Goal: Obtain resource: Download file/media

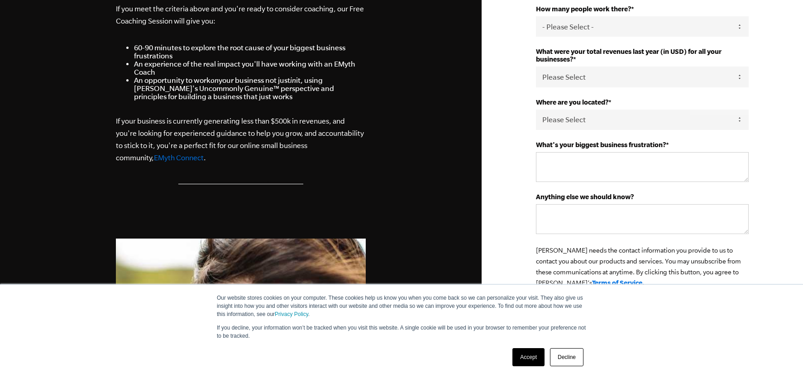
scroll to position [317, 0]
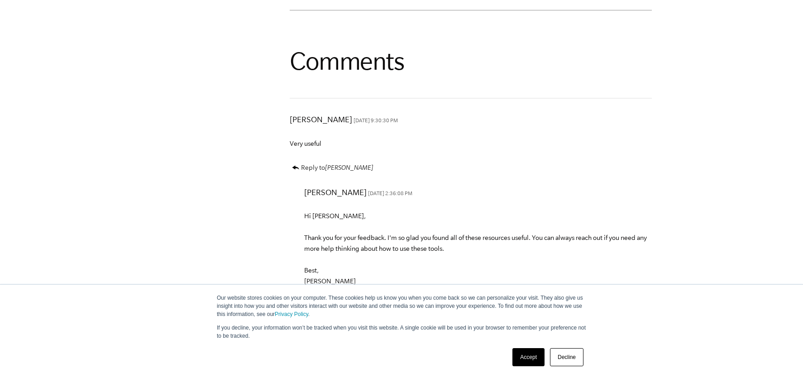
scroll to position [3847, 0]
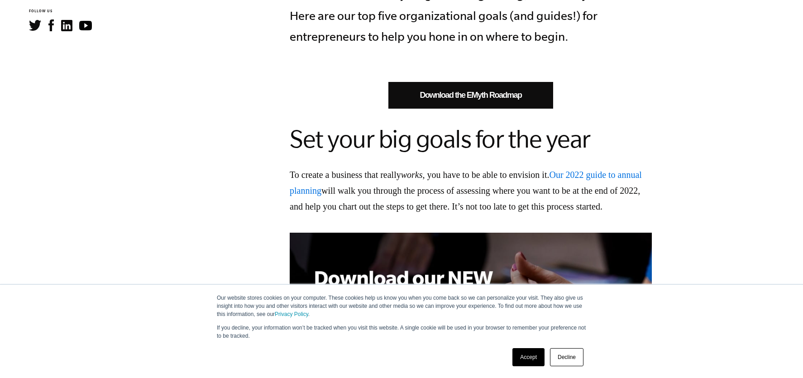
scroll to position [543, 0]
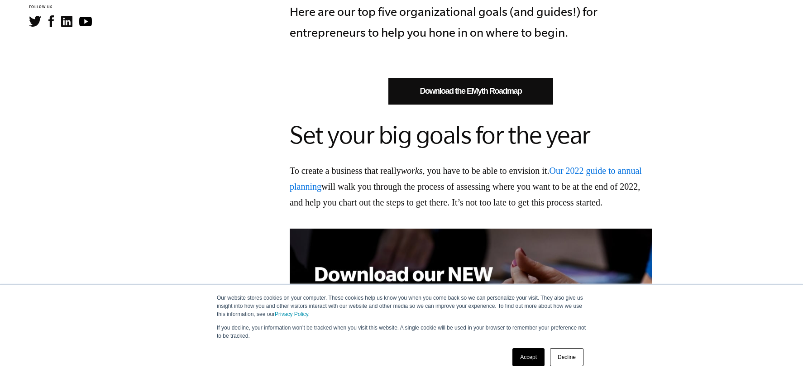
click at [449, 87] on link "Download the EMyth Roadmap" at bounding box center [470, 91] width 165 height 27
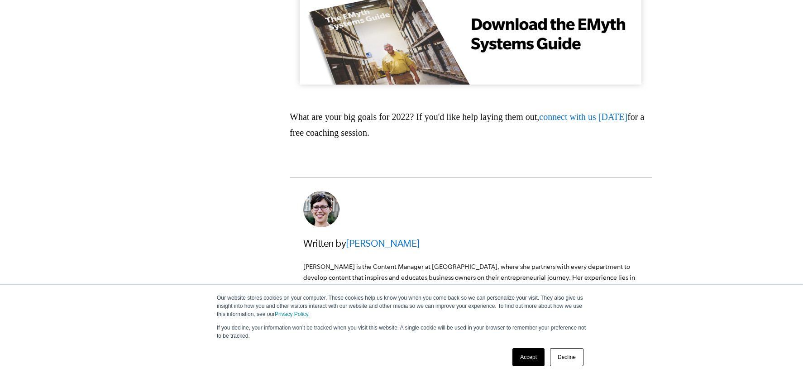
scroll to position [1856, 0]
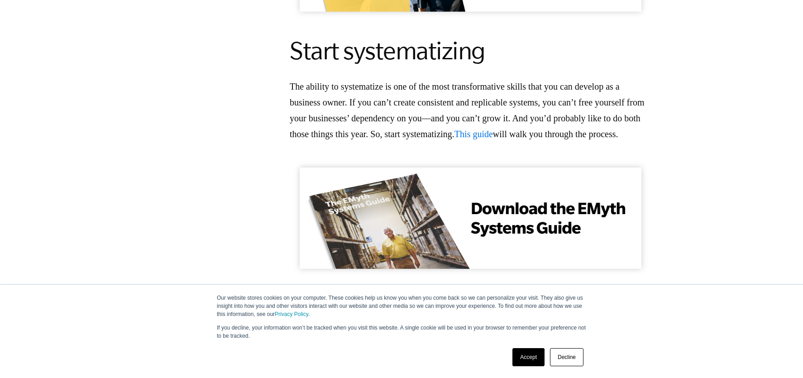
click at [493, 139] on link "This guide" at bounding box center [473, 134] width 38 height 10
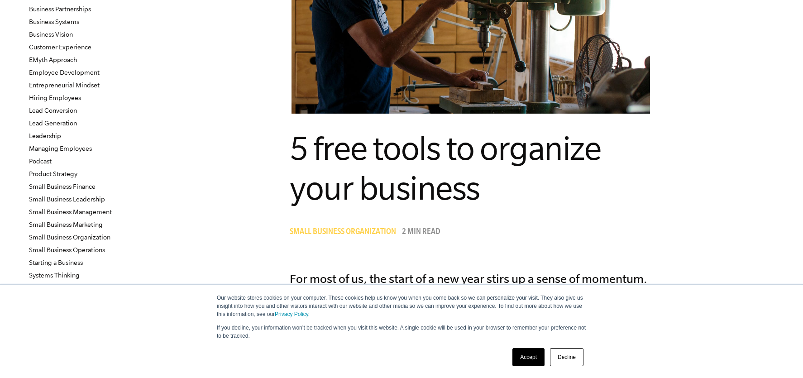
scroll to position [226, 0]
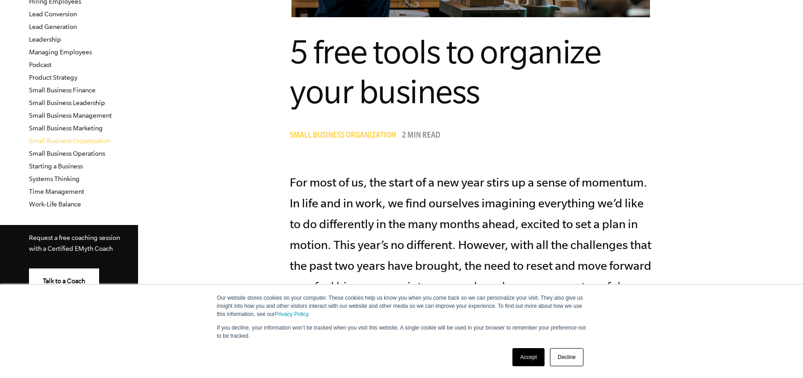
click at [81, 142] on link "Small Business Organization" at bounding box center [69, 140] width 81 height 7
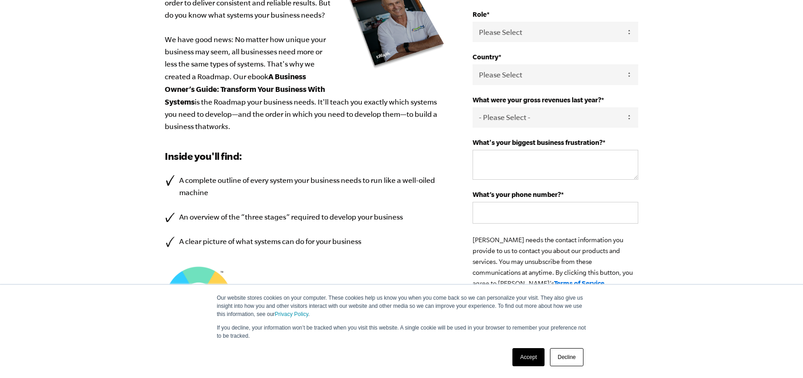
scroll to position [226, 0]
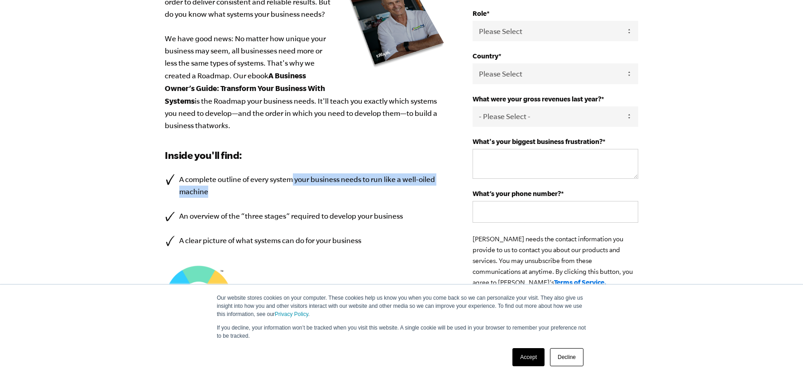
drag, startPoint x: 291, startPoint y: 177, endPoint x: 384, endPoint y: 206, distance: 98.1
click at [384, 204] on ul "A complete outline of every system your business needs to run like a well-oiled…" at bounding box center [305, 209] width 281 height 73
click at [390, 226] on ul "A complete outline of every system your business needs to run like a well-oiled…" at bounding box center [305, 209] width 281 height 73
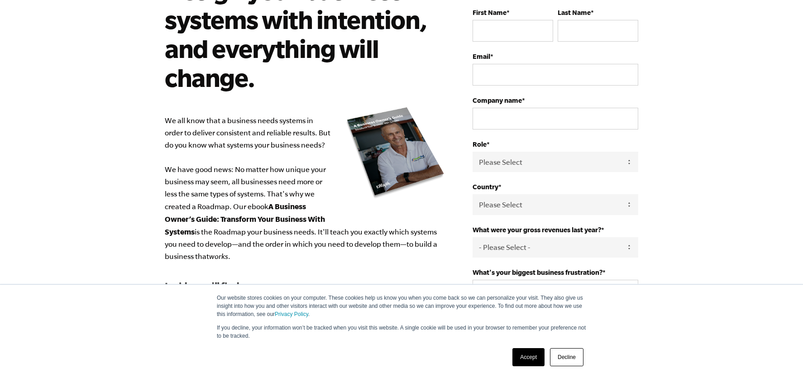
scroll to position [91, 0]
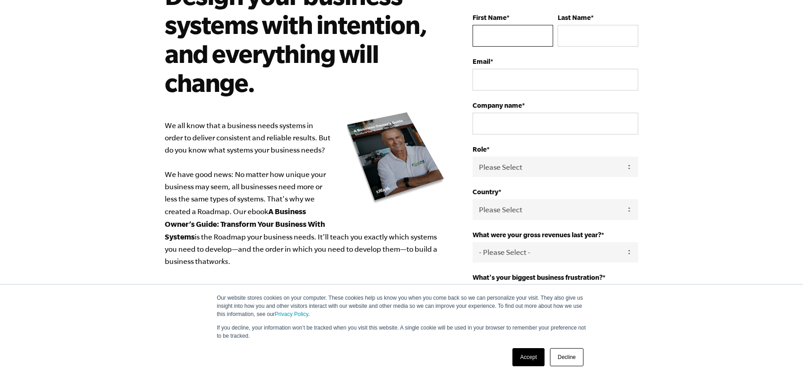
click at [506, 28] on input "First Name *" at bounding box center [513, 36] width 81 height 22
type input "Matthew"
type input "Mirpourian"
type input "matt@pacificnorthpress.com"
type input "Pacific North Press"
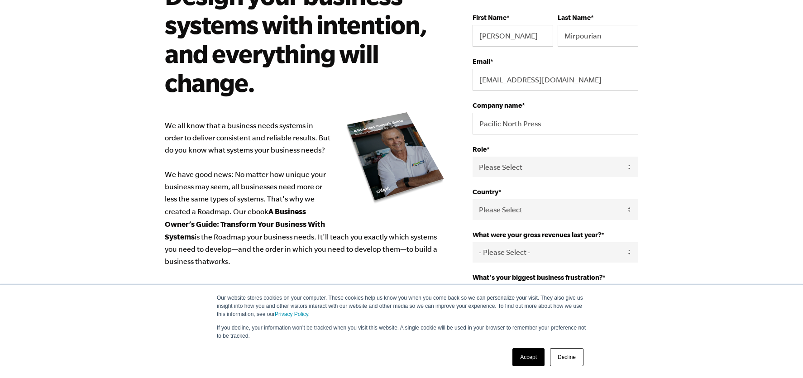
select select "United States"
type input "19712005002"
click at [546, 160] on select "Please Select Owner Partner / Co-Owner Executive Employee / Other" at bounding box center [556, 167] width 166 height 20
select select "Owner"
click at [473, 157] on select "Please Select Owner Partner / Co-Owner Executive Employee / Other" at bounding box center [556, 167] width 166 height 20
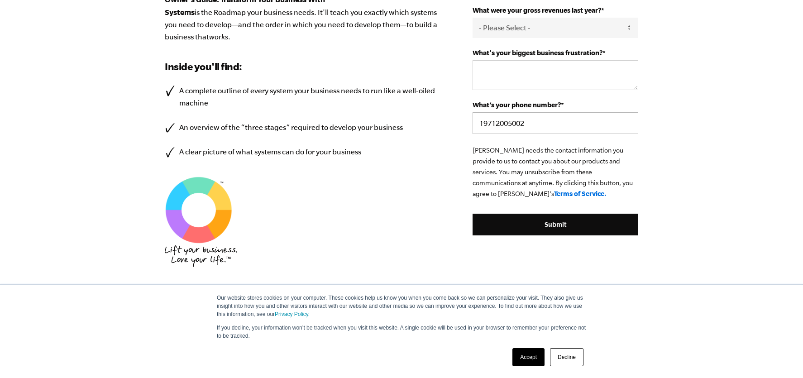
scroll to position [317, 0]
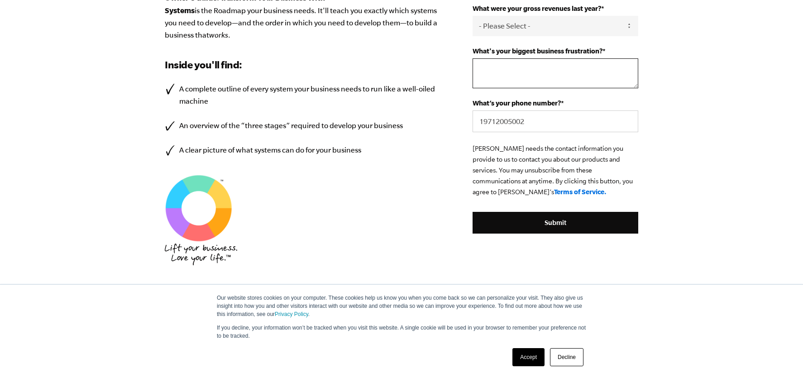
click at [521, 73] on textarea "What's your biggest business frustration? *" at bounding box center [556, 73] width 166 height 30
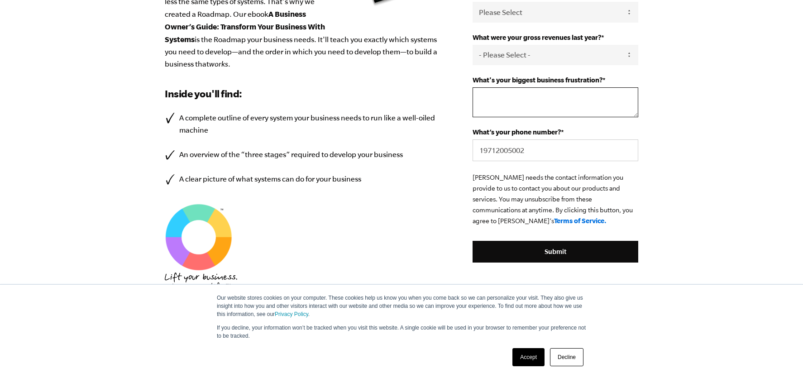
scroll to position [272, 0]
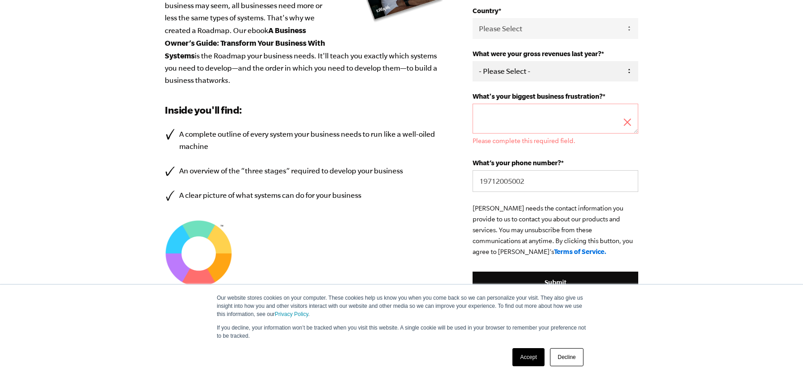
click at [571, 76] on select "- Please Select - 0-75K 76-150K 151-275K 276-500K 501-750K 751-1M 1-2.5M 2.5-5M…" at bounding box center [556, 71] width 166 height 20
select select "1-2.5M"
click at [473, 61] on select "- Please Select - 0-75K 76-150K 151-275K 276-500K 501-750K 751-1M 1-2.5M 2.5-5M…" at bounding box center [556, 71] width 166 height 20
click at [533, 109] on textarea "What's your biggest business frustration? *" at bounding box center [556, 119] width 166 height 30
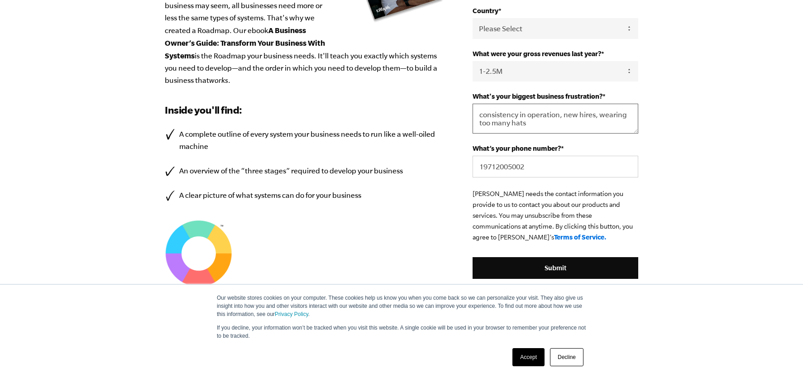
type textarea "consistency in operation, new hires, wearing too many hats"
drag, startPoint x: 536, startPoint y: 203, endPoint x: 629, endPoint y: 206, distance: 93.3
click at [629, 206] on p "EMyth needs the contact information you provide to us to contact you about our …" at bounding box center [556, 215] width 166 height 54
click at [536, 210] on p "EMyth needs the contact information you provide to us to contact you about our …" at bounding box center [556, 215] width 166 height 54
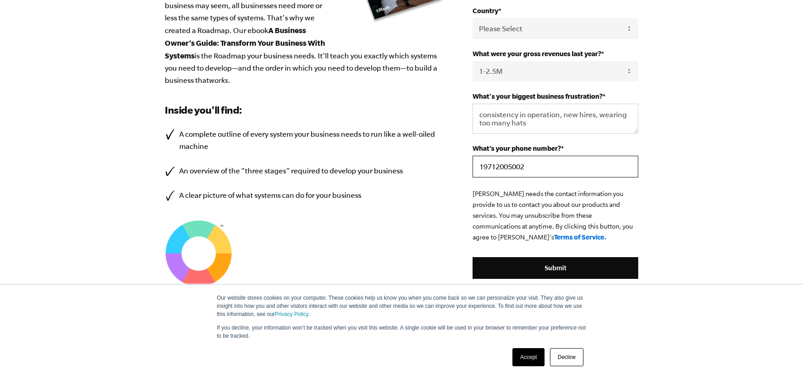
click at [532, 164] on input "19712005002" at bounding box center [556, 167] width 166 height 22
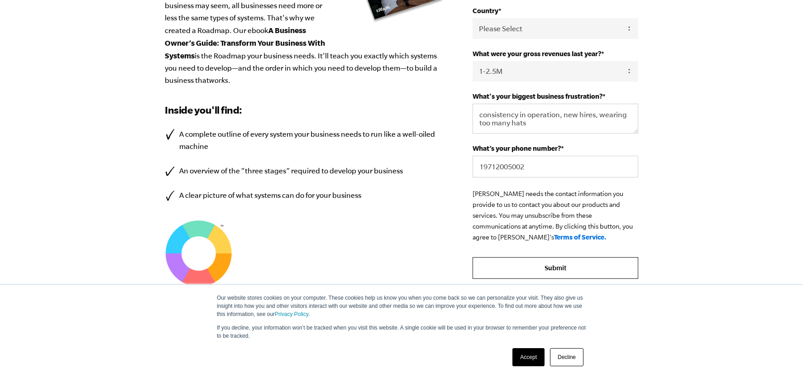
click at [503, 270] on input "Submit" at bounding box center [556, 268] width 166 height 22
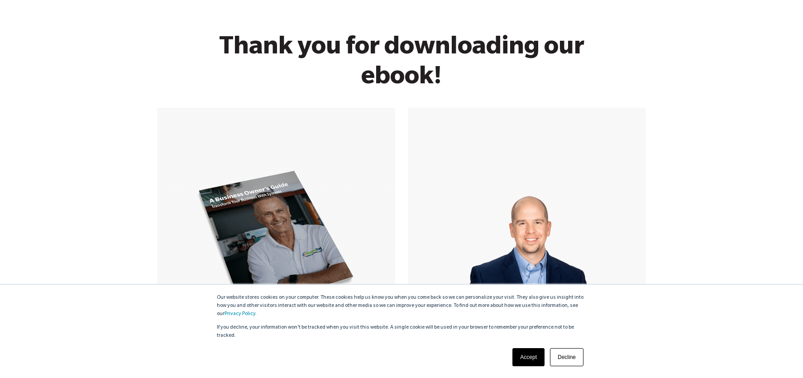
scroll to position [269, 0]
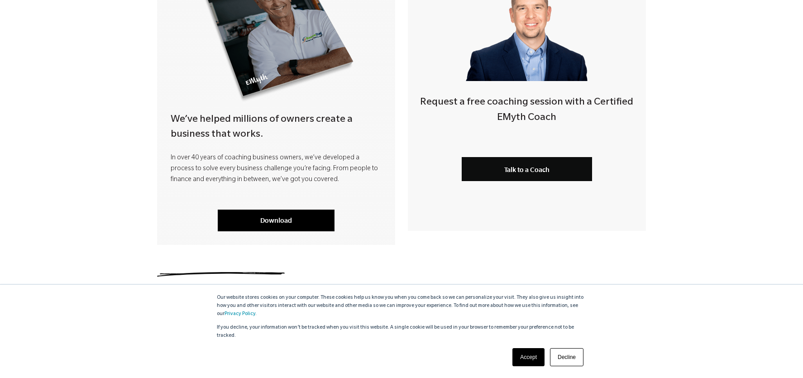
click at [311, 214] on link "Download" at bounding box center [276, 221] width 117 height 22
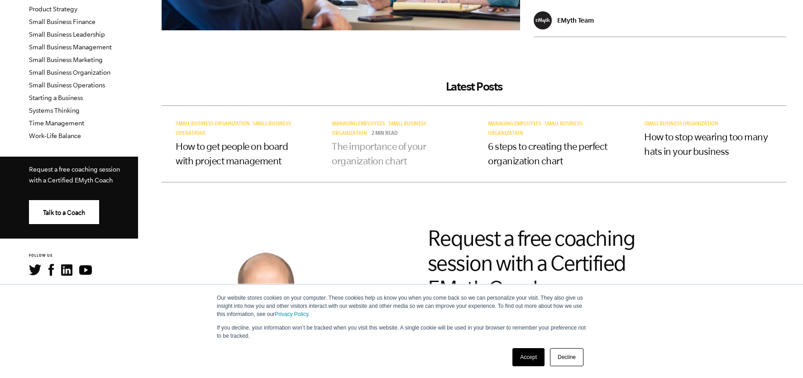
scroll to position [317, 0]
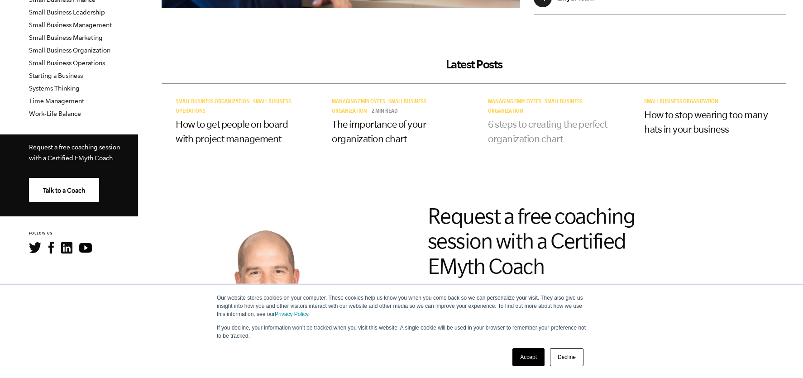
click at [545, 123] on link "6 steps to creating the perfect organization chart" at bounding box center [547, 131] width 119 height 25
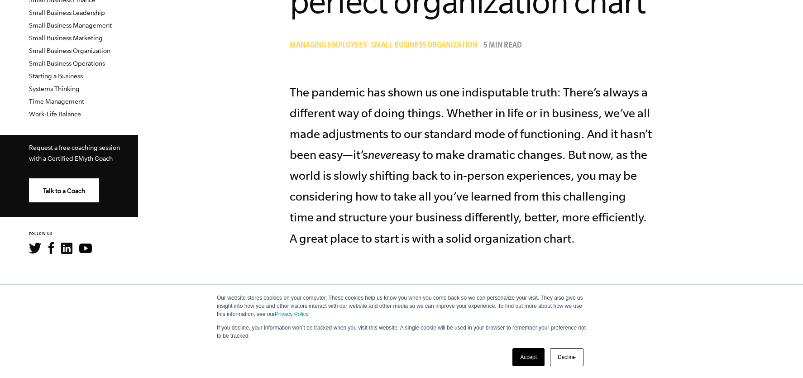
scroll to position [317, 0]
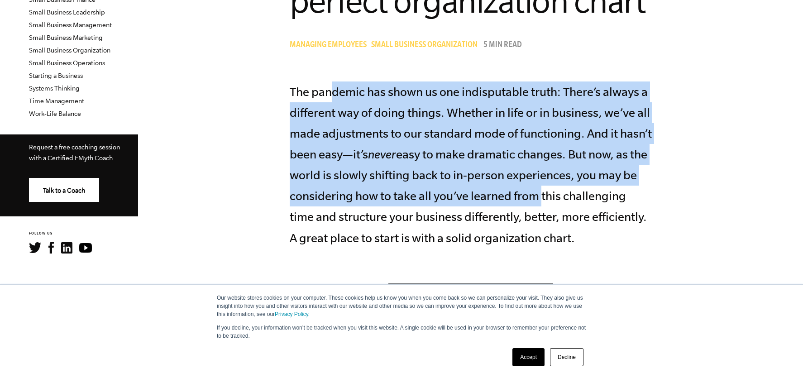
drag, startPoint x: 330, startPoint y: 86, endPoint x: 597, endPoint y: 192, distance: 287.9
click at [597, 190] on p "The pandemic has shown us one indisputable truth: There’s always a different wa…" at bounding box center [471, 164] width 362 height 167
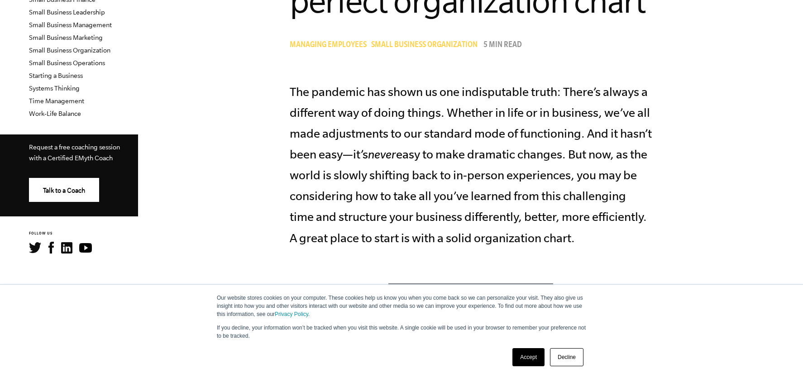
click at [599, 223] on p "The pandemic has shown us one indisputable truth: There’s always a different wa…" at bounding box center [471, 164] width 362 height 167
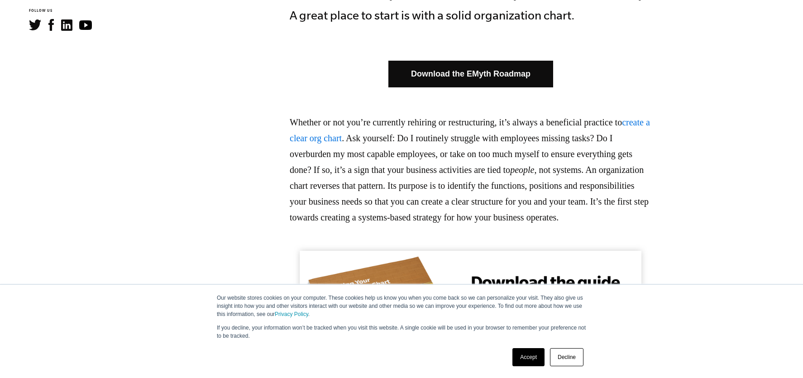
scroll to position [543, 0]
